Goal: Task Accomplishment & Management: Use online tool/utility

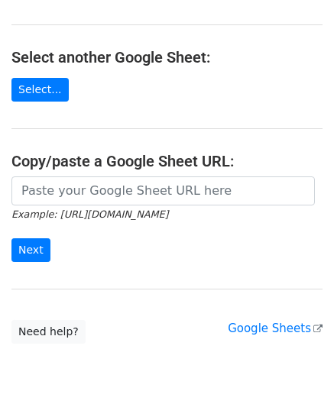
scroll to position [153, 0]
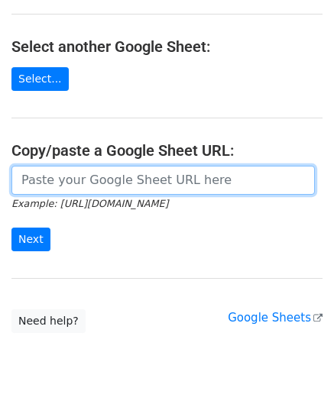
drag, startPoint x: 55, startPoint y: 183, endPoint x: 86, endPoint y: 172, distance: 32.4
click at [55, 183] on input "url" at bounding box center [162, 180] width 303 height 29
paste input "[URL][DOMAIN_NAME]"
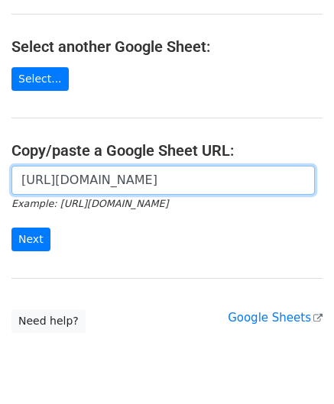
scroll to position [0, 321]
type input "[URL][DOMAIN_NAME]"
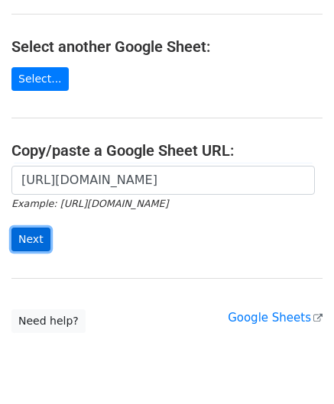
scroll to position [0, 0]
click at [22, 235] on input "Next" at bounding box center [30, 240] width 39 height 24
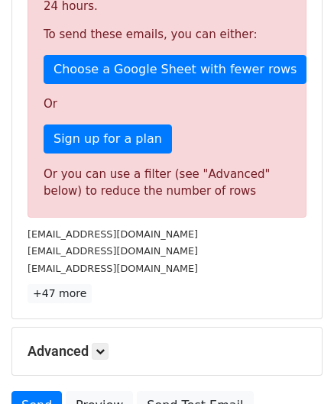
scroll to position [516, 0]
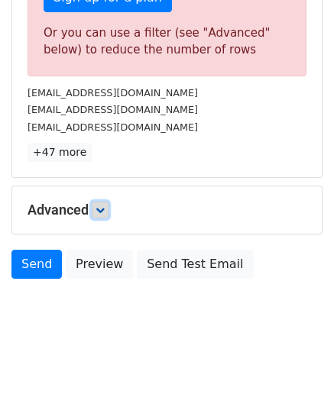
click at [105, 206] on icon at bounding box center [100, 210] width 9 height 9
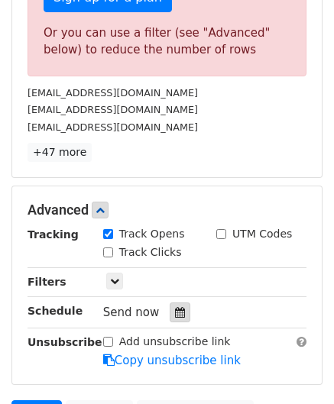
click at [175, 309] on icon at bounding box center [180, 312] width 10 height 11
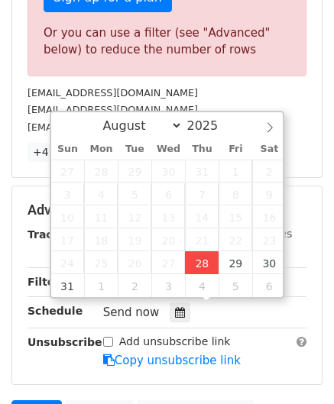
type input "2025-08-28 12:00"
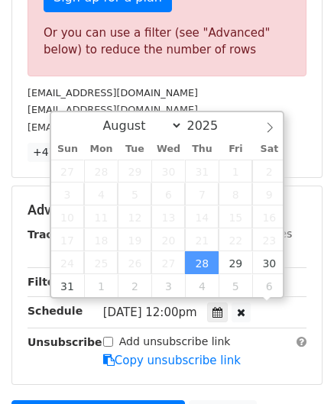
scroll to position [0, 0]
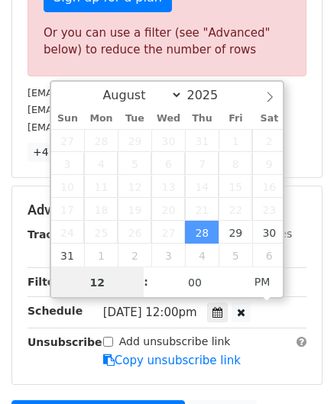
type input "8"
drag, startPoint x: 99, startPoint y: 282, endPoint x: 63, endPoint y: 282, distance: 35.1
click at [37, 292] on body "New Campaign Daily emails left: 0 Google Sheet: Untitled spreadsheet Variables …" at bounding box center [167, 15] width 334 height 1039
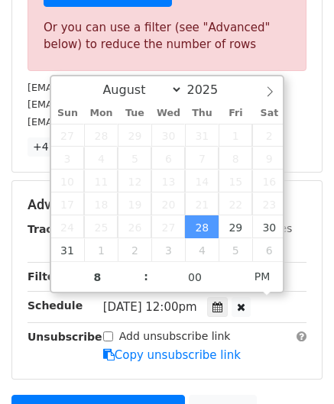
type input "2025-08-28 20:00"
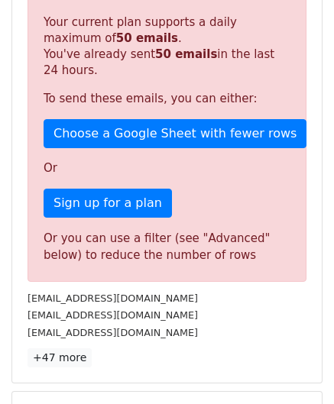
scroll to position [671, 0]
